Goal: Task Accomplishment & Management: Complete application form

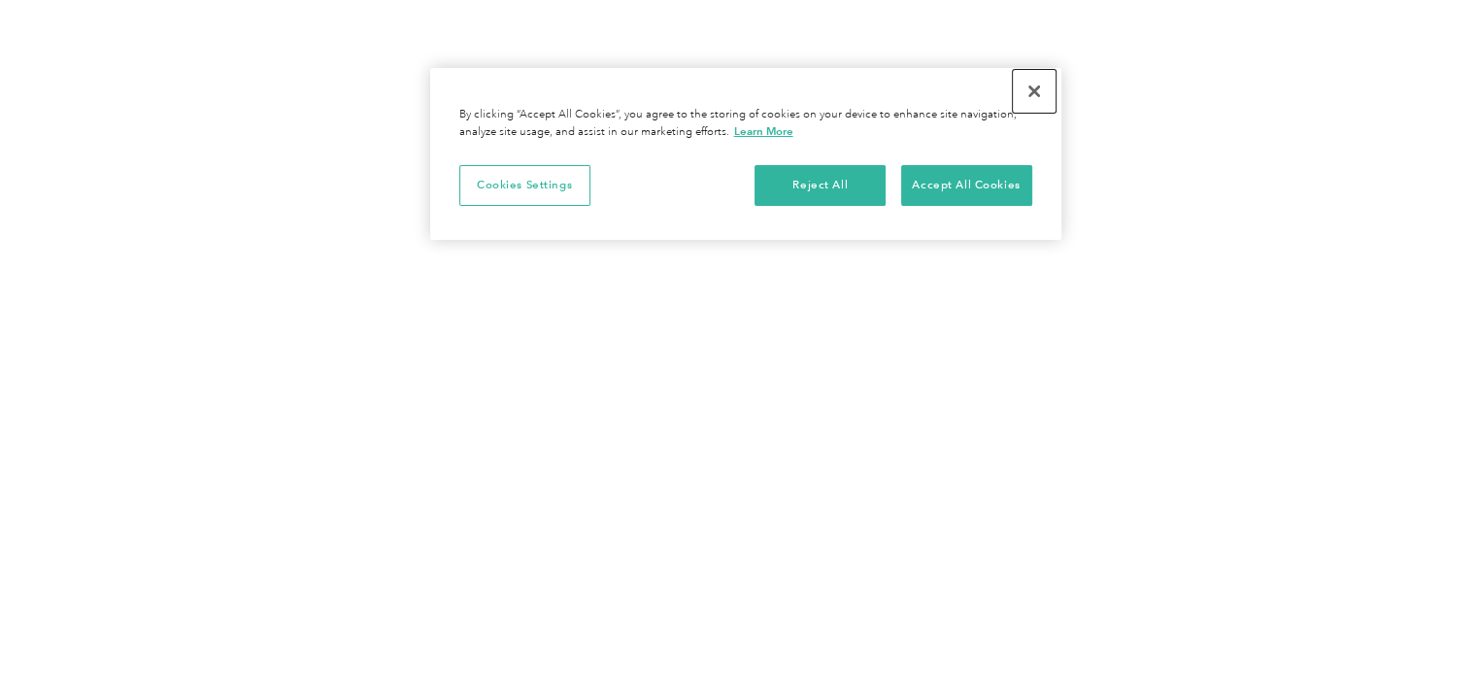
click at [1045, 94] on button "Close" at bounding box center [1034, 91] width 43 height 43
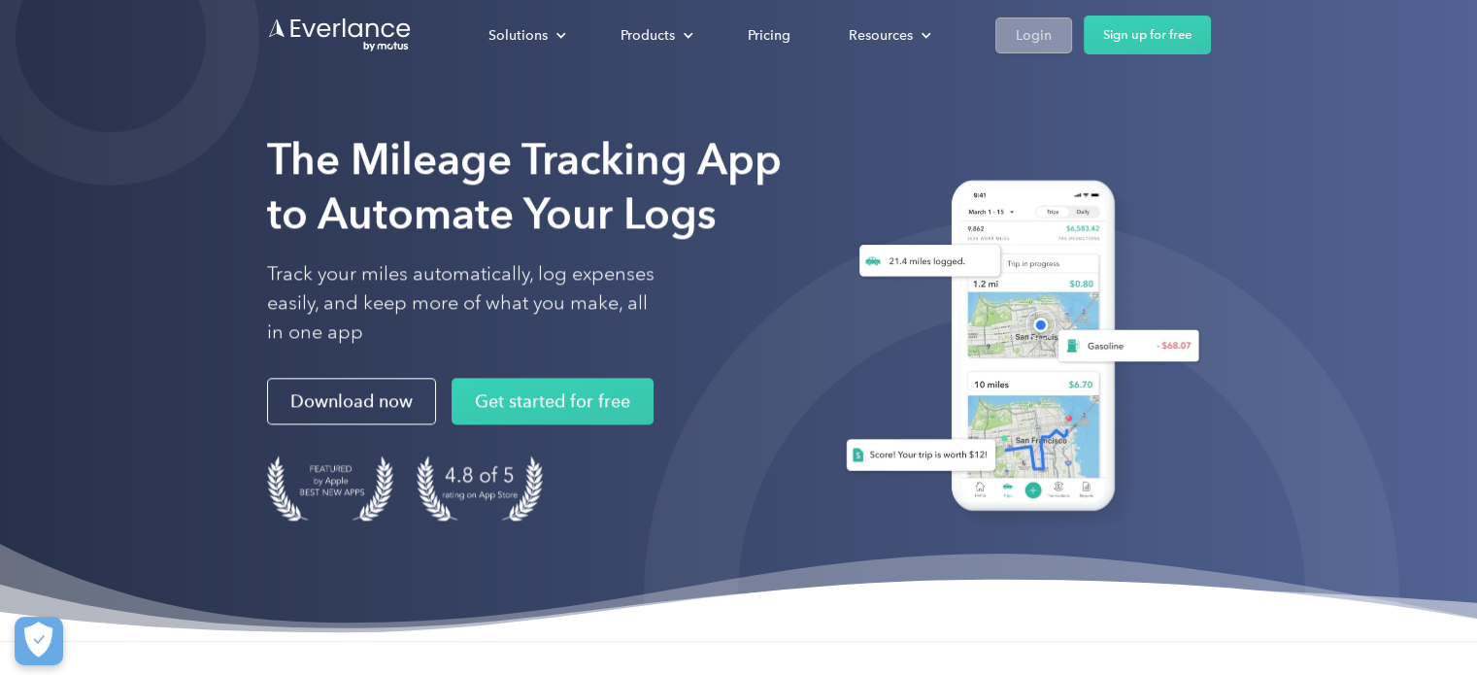
click at [1020, 32] on div "Login" at bounding box center [1034, 35] width 36 height 24
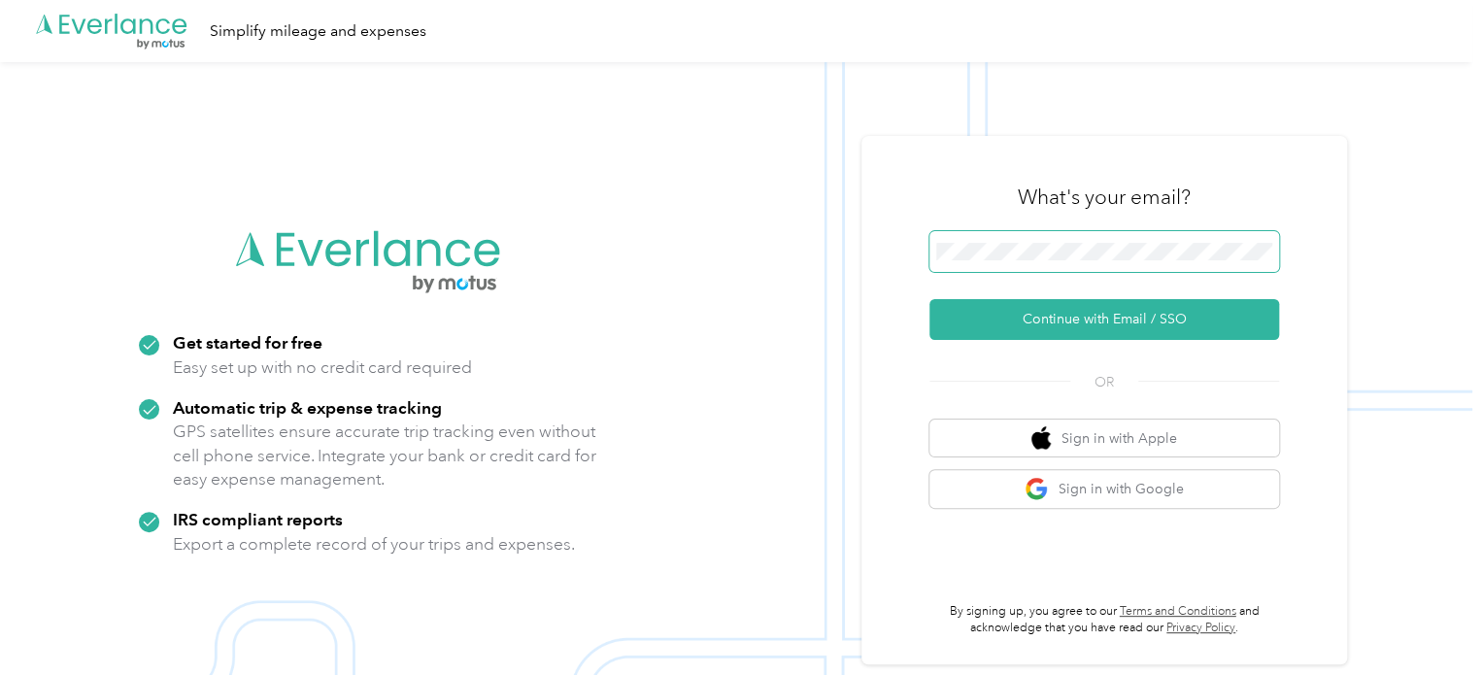
click at [929, 299] on button "Continue with Email / SSO" at bounding box center [1104, 319] width 350 height 41
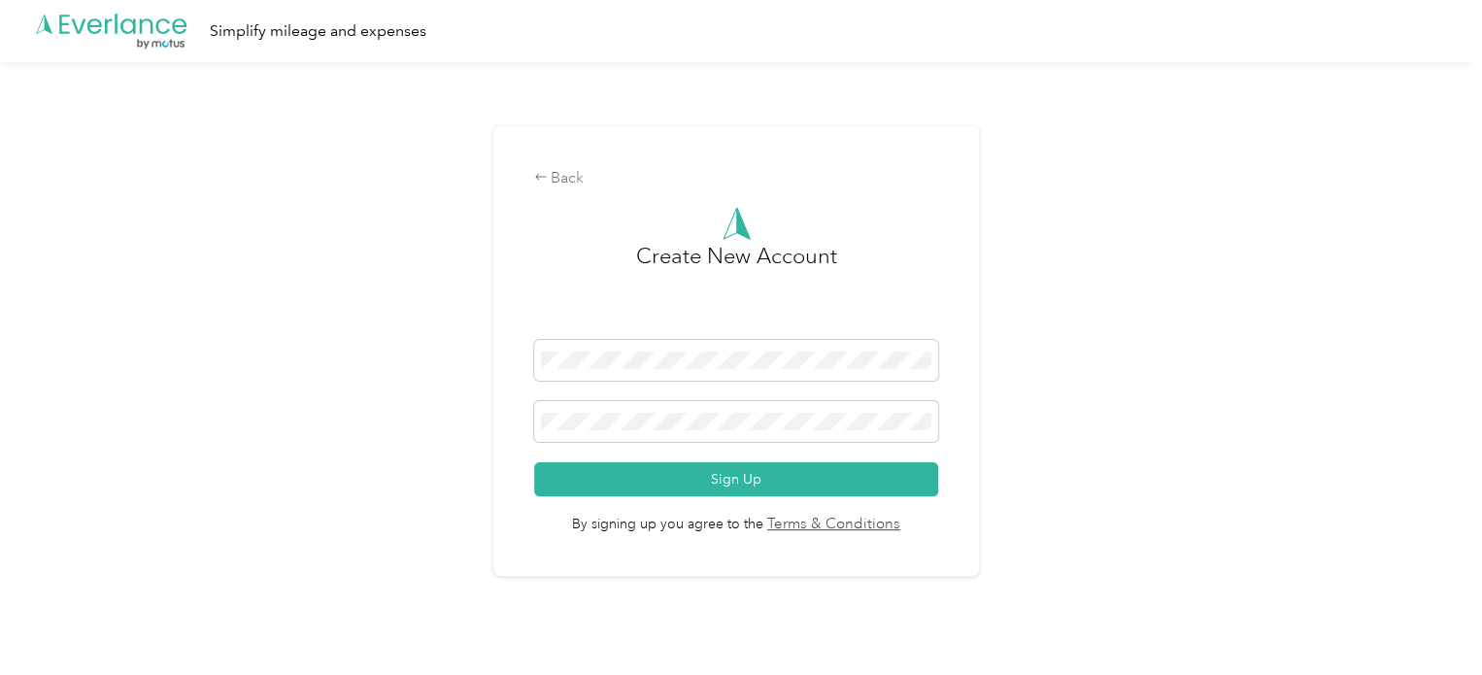
click at [165, 160] on div "Back Create New Account Sign Up By signing up you agree to the Terms & Conditio…" at bounding box center [736, 359] width 1472 height 594
